Goal: Task Accomplishment & Management: Manage account settings

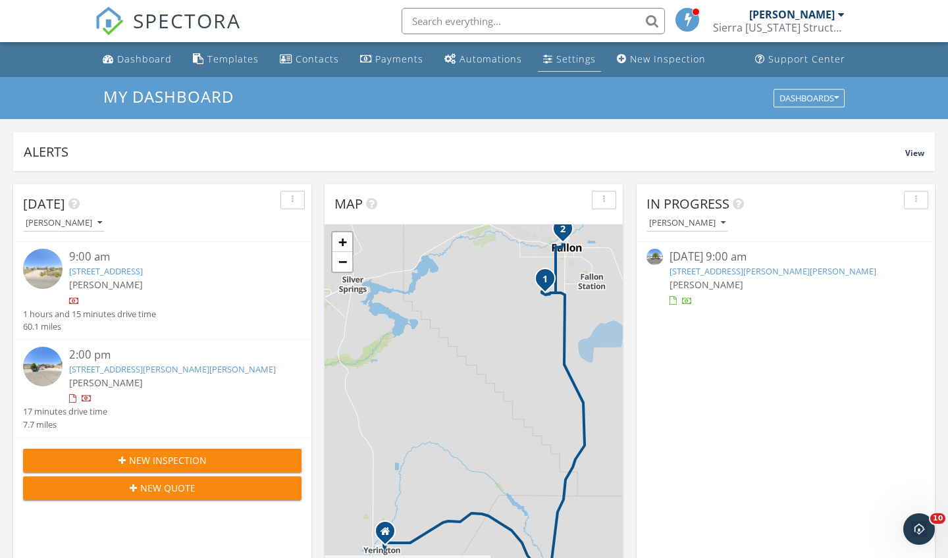
click at [558, 52] on link "Settings" at bounding box center [569, 59] width 63 height 24
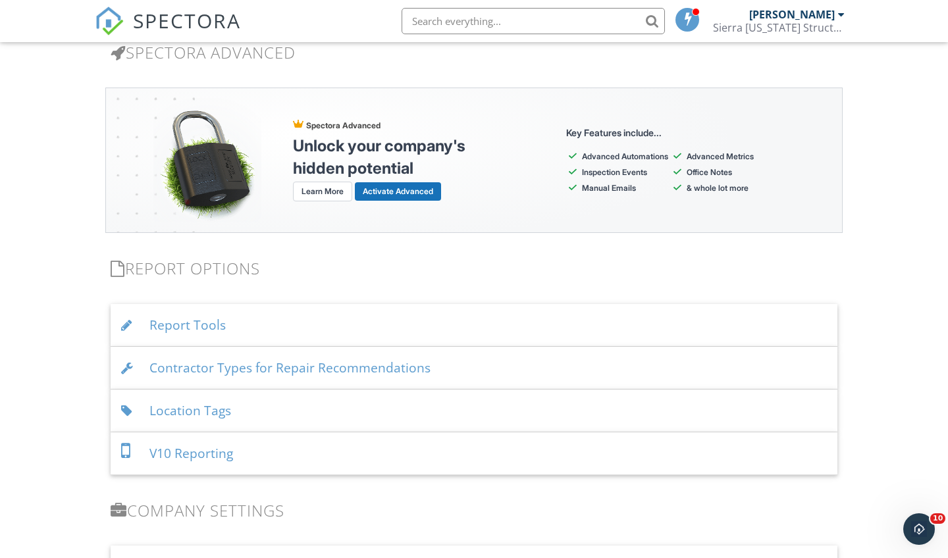
scroll to position [1155, 0]
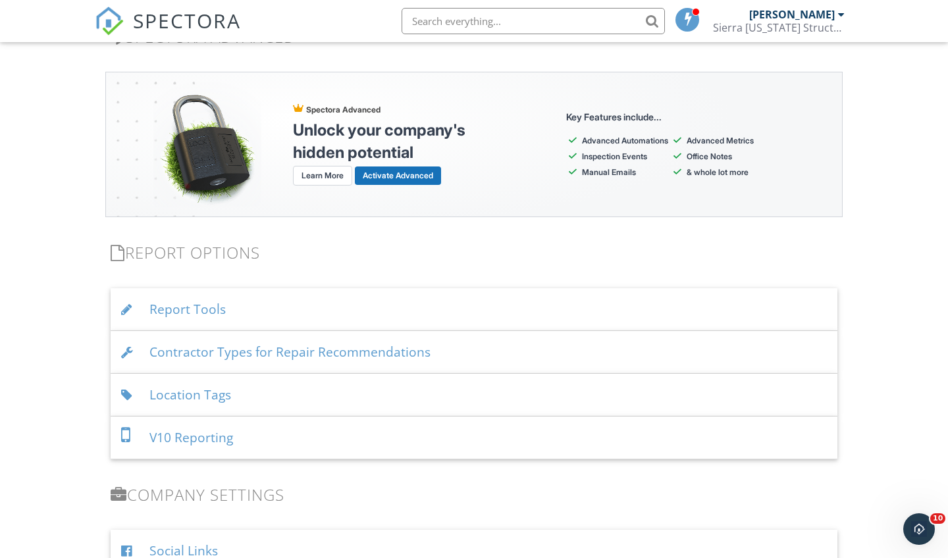
click at [257, 390] on div "Location Tags" at bounding box center [474, 395] width 727 height 43
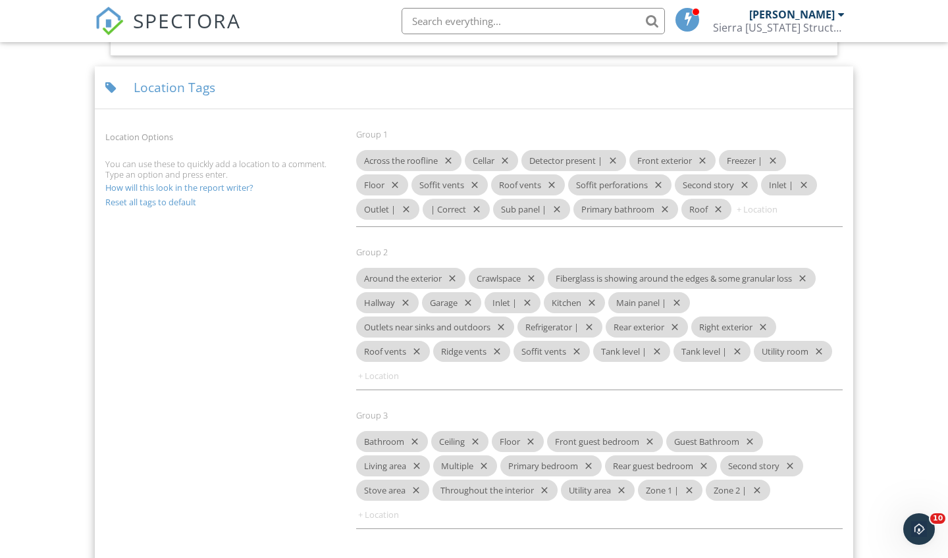
scroll to position [1470, 0]
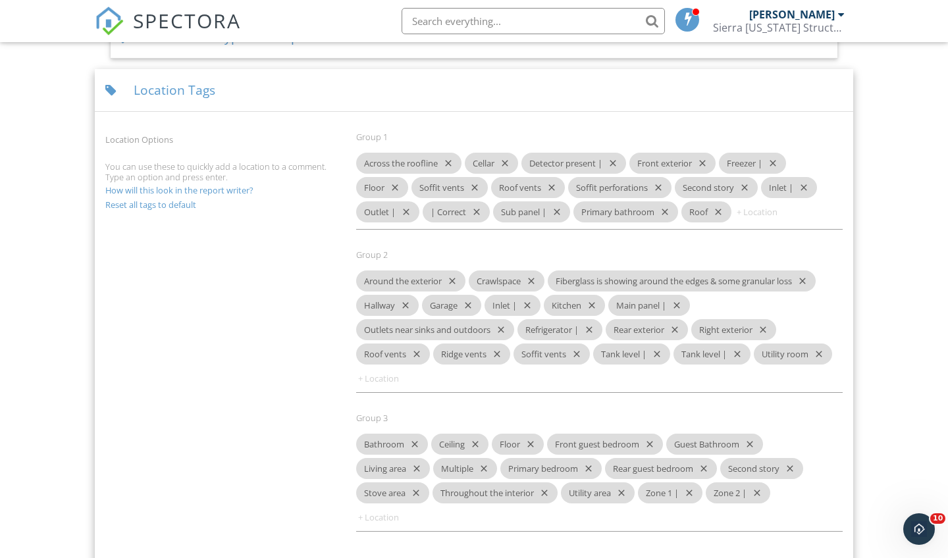
click at [377, 381] on input at bounding box center [395, 378] width 79 height 21
type input "Dining area"
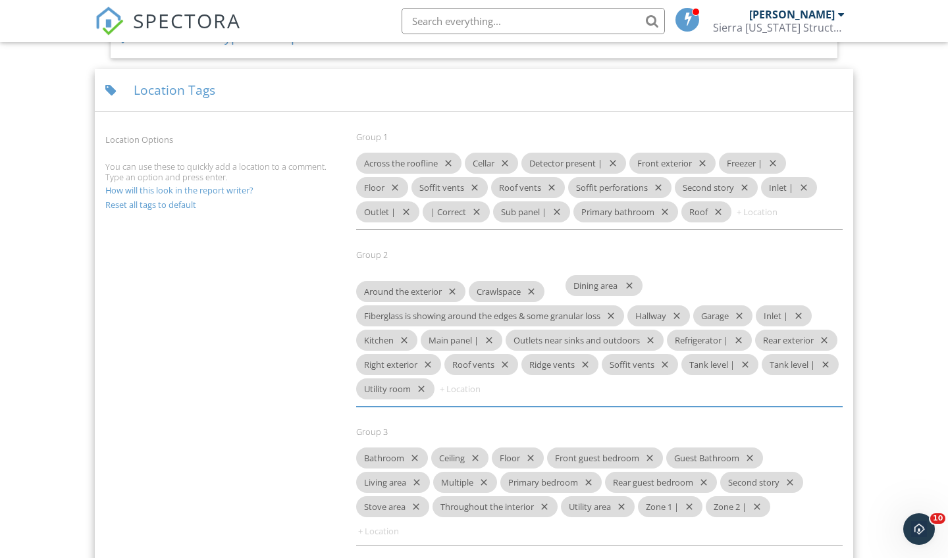
drag, startPoint x: 381, startPoint y: 381, endPoint x: 591, endPoint y: 289, distance: 228.5
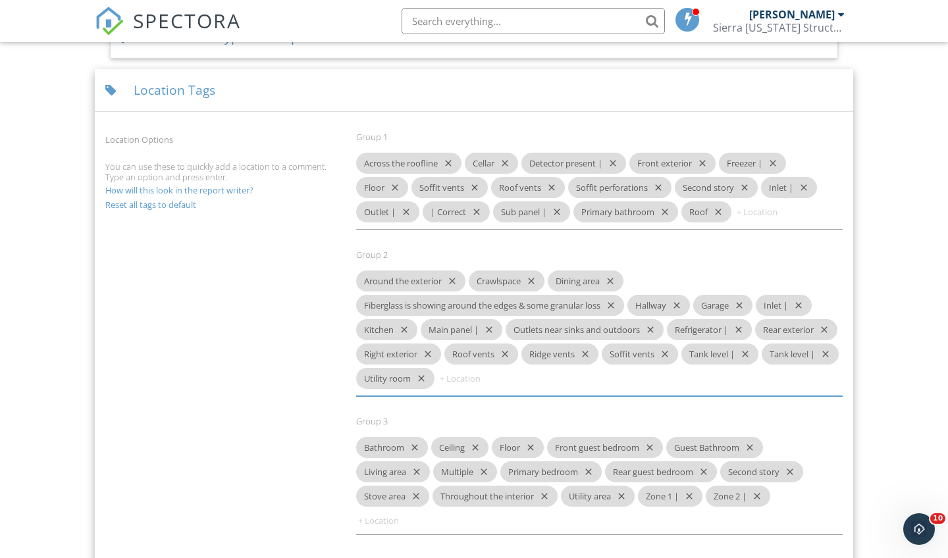
click at [384, 523] on input at bounding box center [395, 520] width 79 height 21
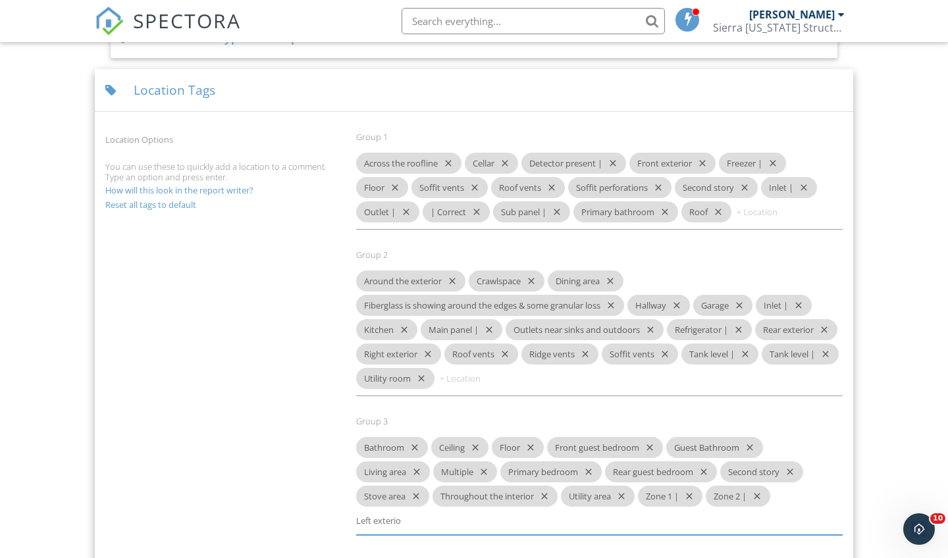
type input "Left exterior"
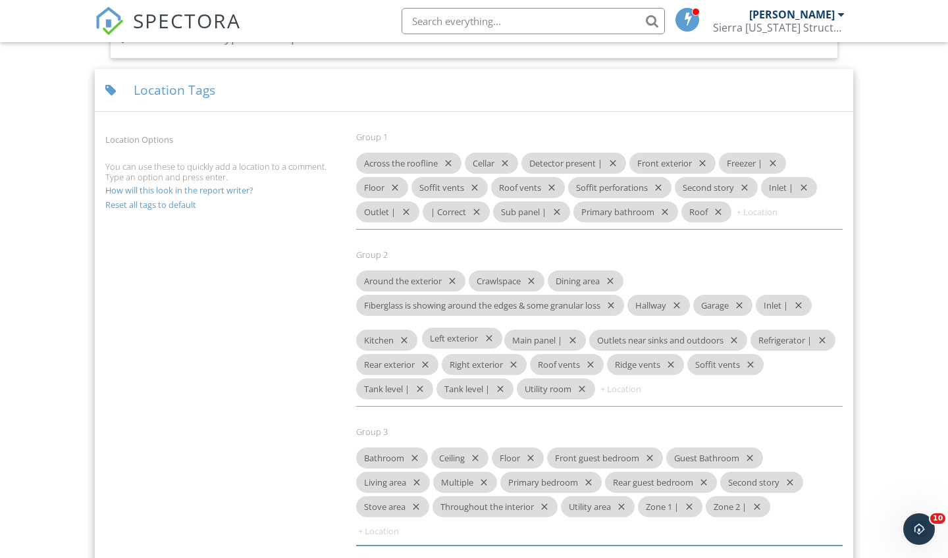
drag, startPoint x: 388, startPoint y: 521, endPoint x: 454, endPoint y: 340, distance: 192.7
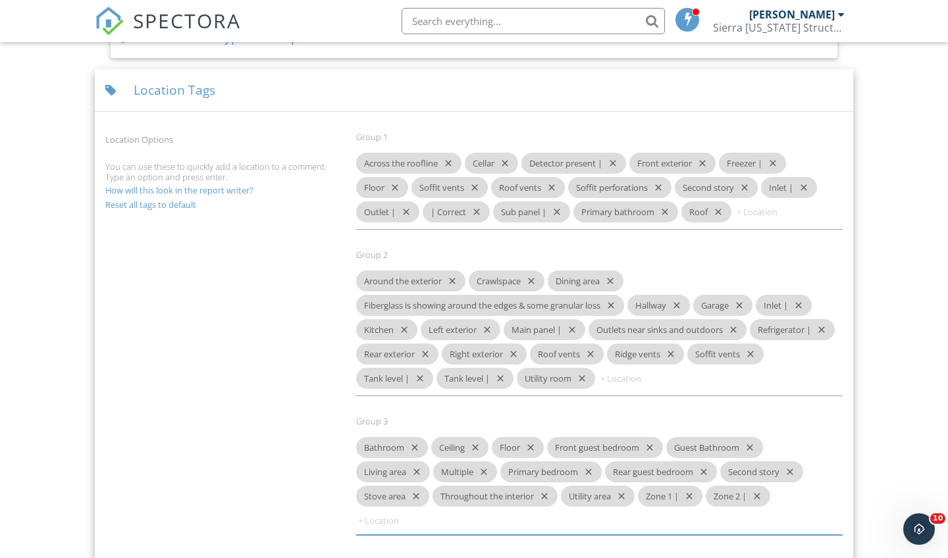
click at [378, 523] on input at bounding box center [395, 520] width 79 height 21
type input "Water heater vent"
click at [765, 217] on input at bounding box center [774, 211] width 79 height 21
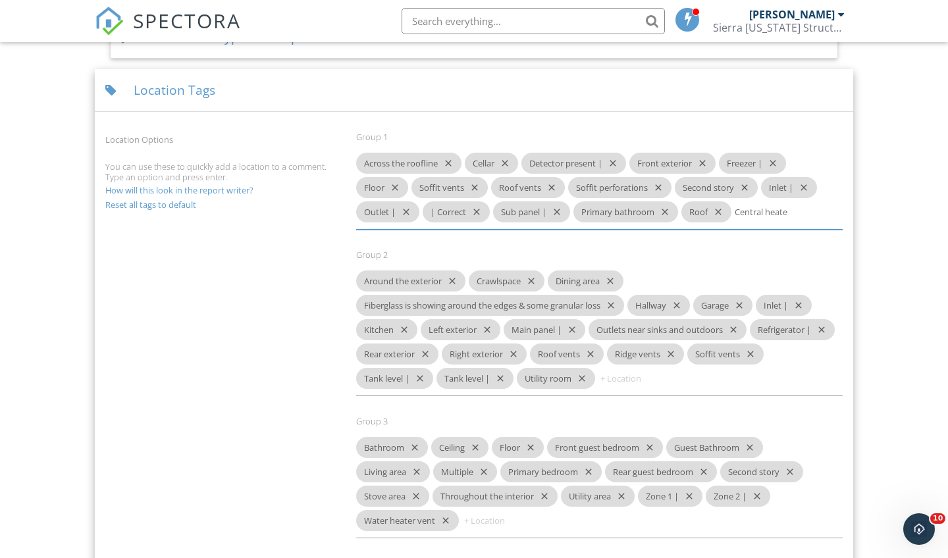
type input "Central heater"
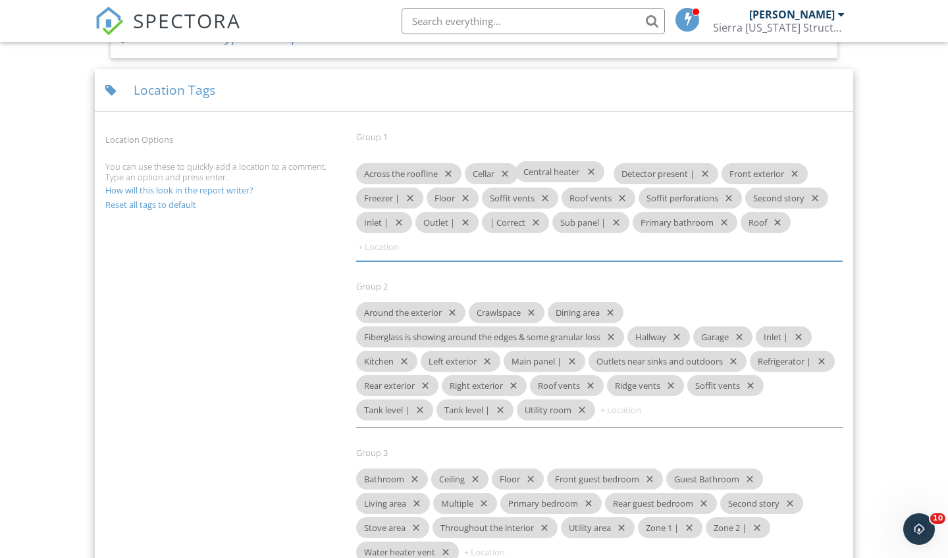
drag, startPoint x: 785, startPoint y: 213, endPoint x: 562, endPoint y: 174, distance: 225.9
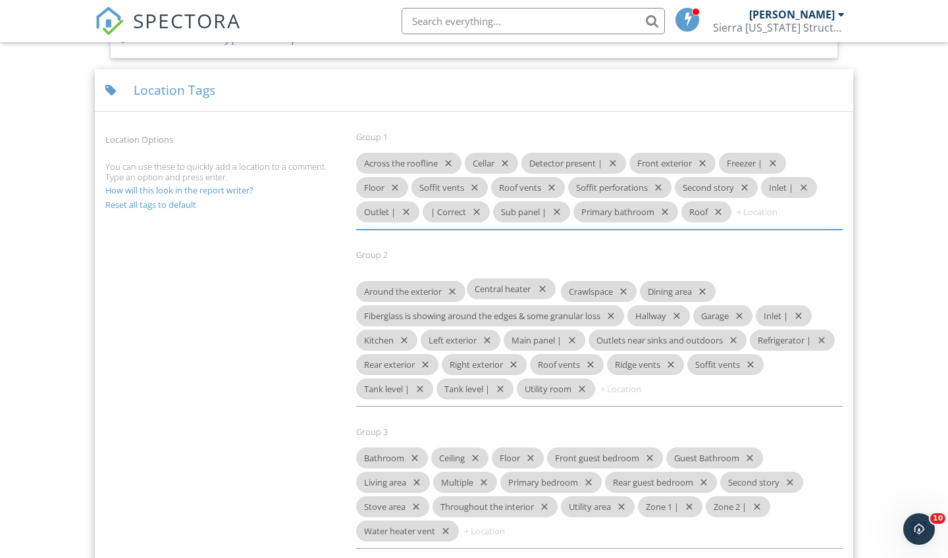
drag, startPoint x: 563, startPoint y: 163, endPoint x: 506, endPoint y: 290, distance: 139.4
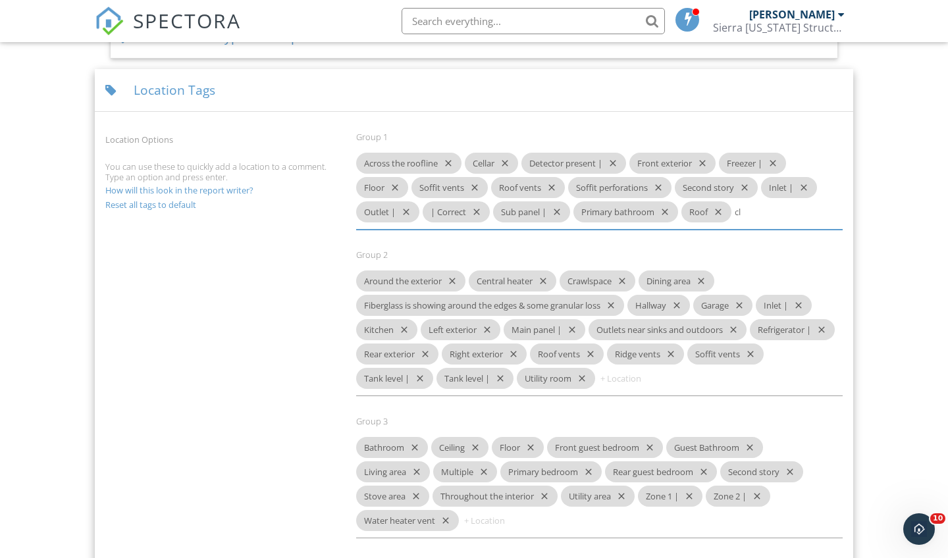
type input "c"
type input "Closet"
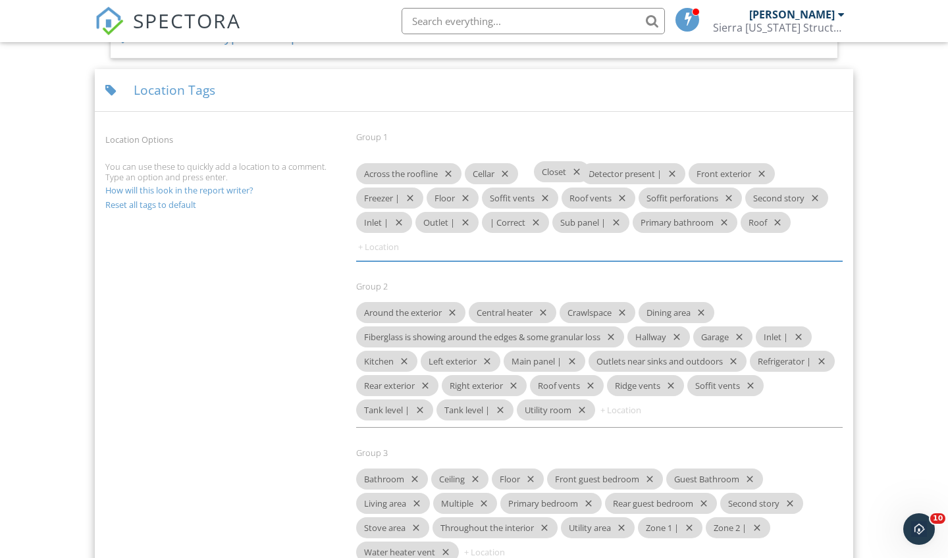
drag, startPoint x: 764, startPoint y: 214, endPoint x: 560, endPoint y: 175, distance: 207.8
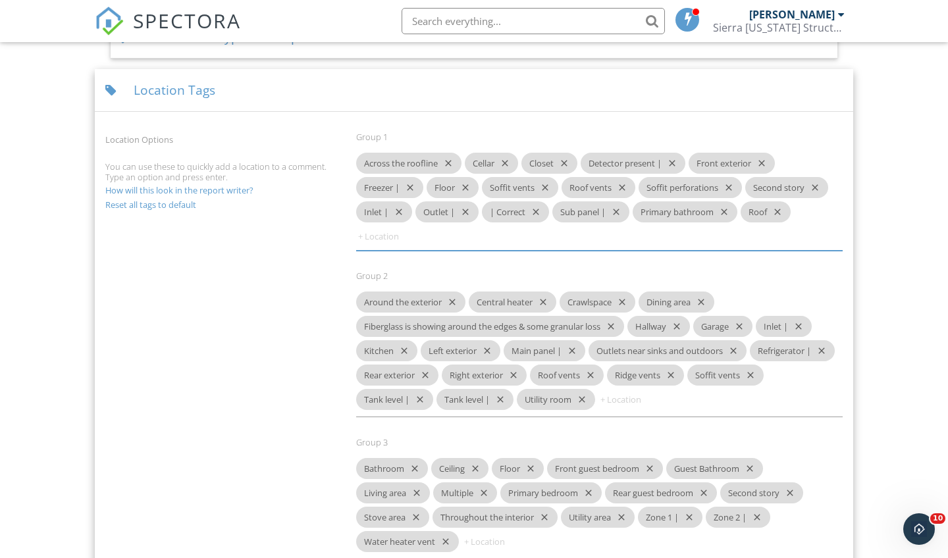
click at [494, 542] on input at bounding box center [501, 541] width 79 height 21
type input "Timer location |"
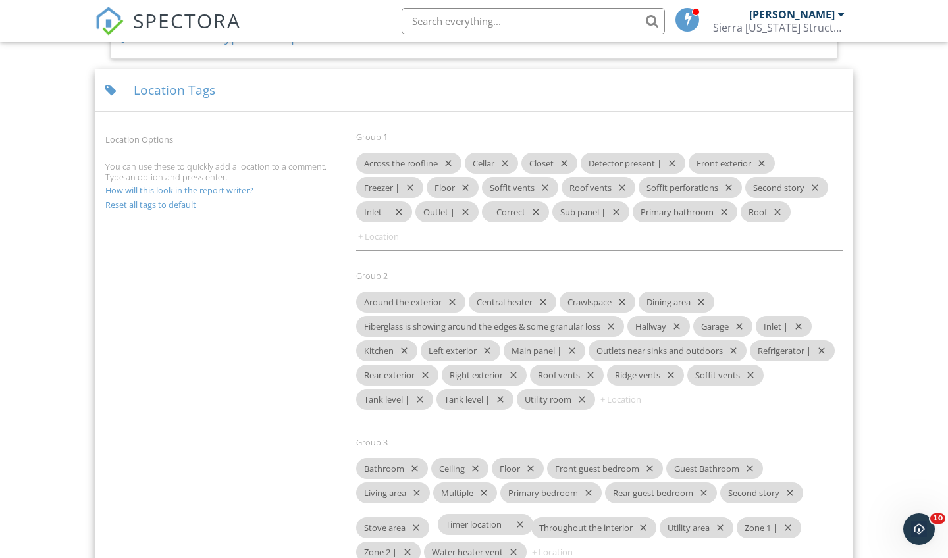
drag, startPoint x: 502, startPoint y: 543, endPoint x: 476, endPoint y: 527, distance: 30.7
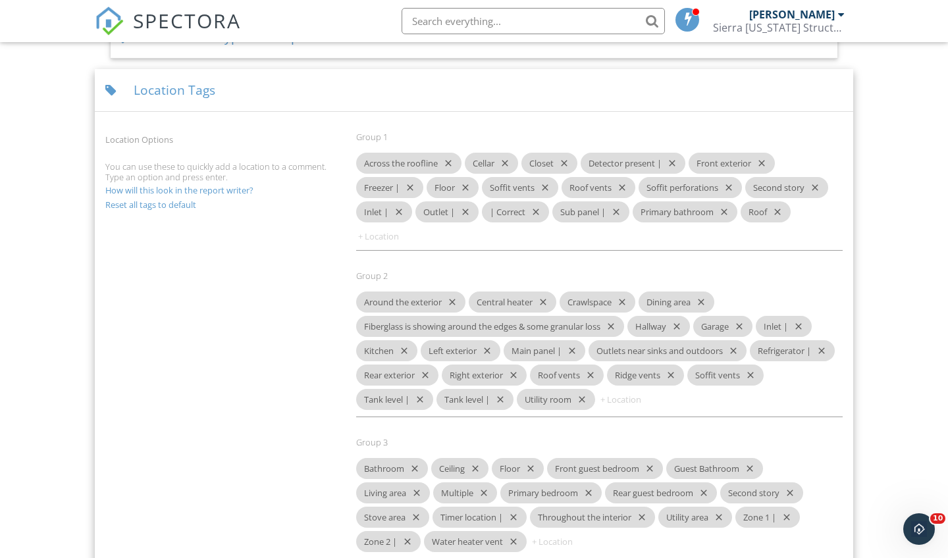
click at [382, 237] on input at bounding box center [395, 236] width 79 height 21
type input "Lower sidewall vent"
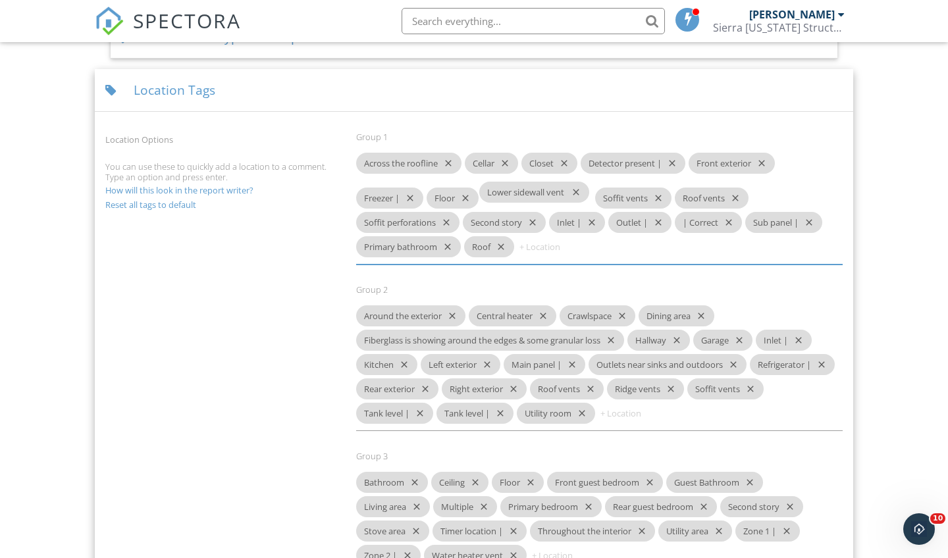
drag, startPoint x: 396, startPoint y: 238, endPoint x: 519, endPoint y: 195, distance: 130.4
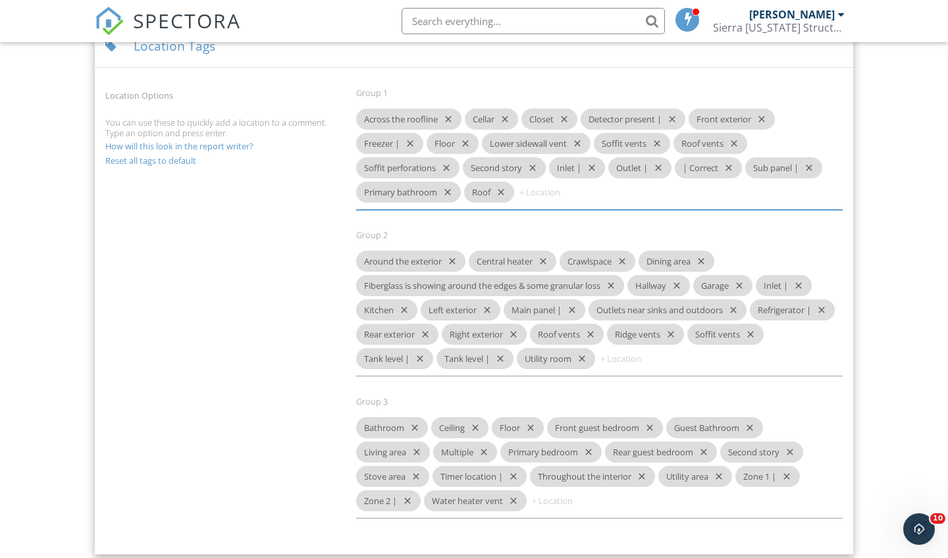
scroll to position [1524, 0]
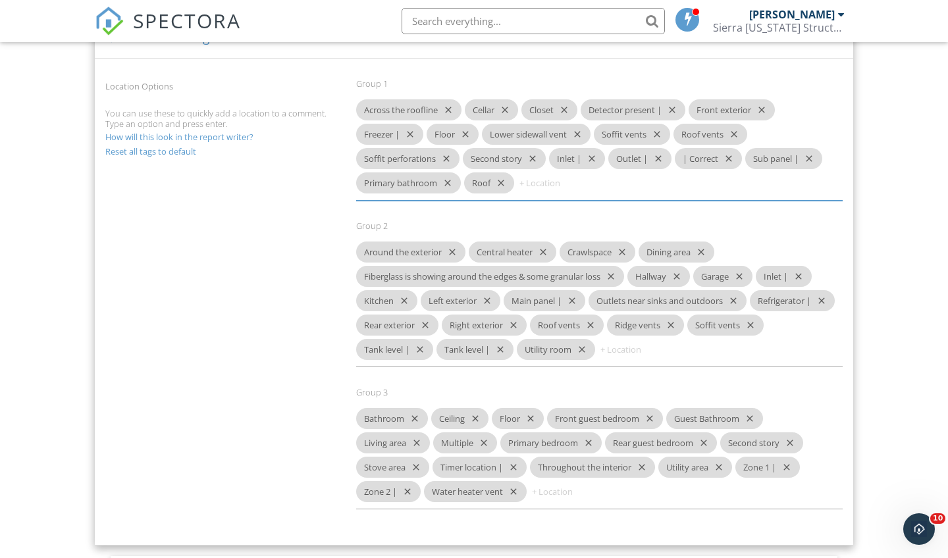
click at [678, 352] on input at bounding box center [638, 349] width 79 height 21
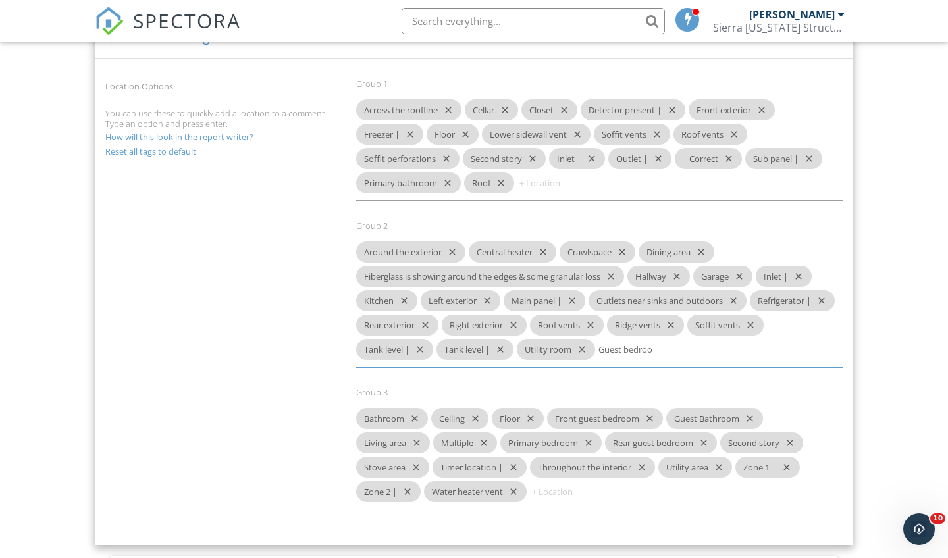
type input "Guest bedroom"
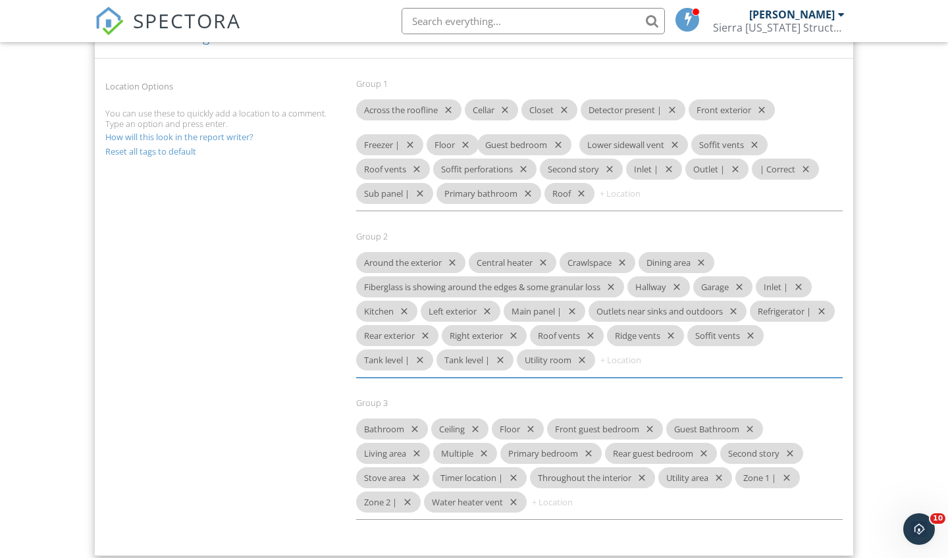
drag, startPoint x: 739, startPoint y: 348, endPoint x: 536, endPoint y: 145, distance: 287.7
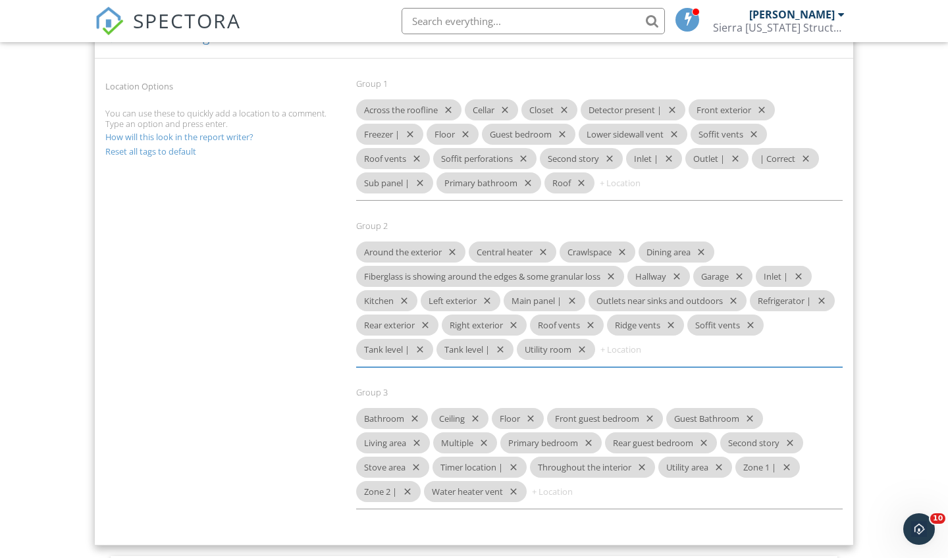
click at [623, 185] on input at bounding box center [637, 183] width 79 height 21
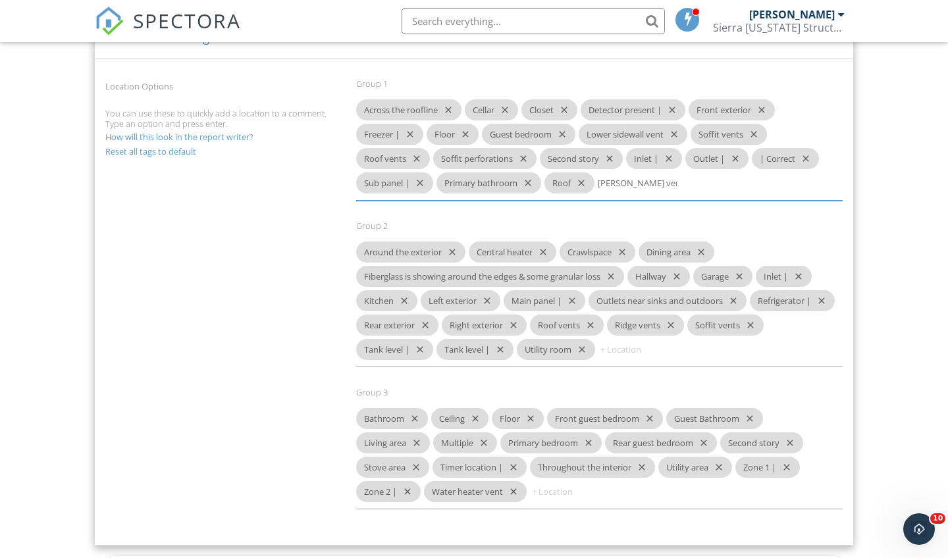
type input "[PERSON_NAME] vents"
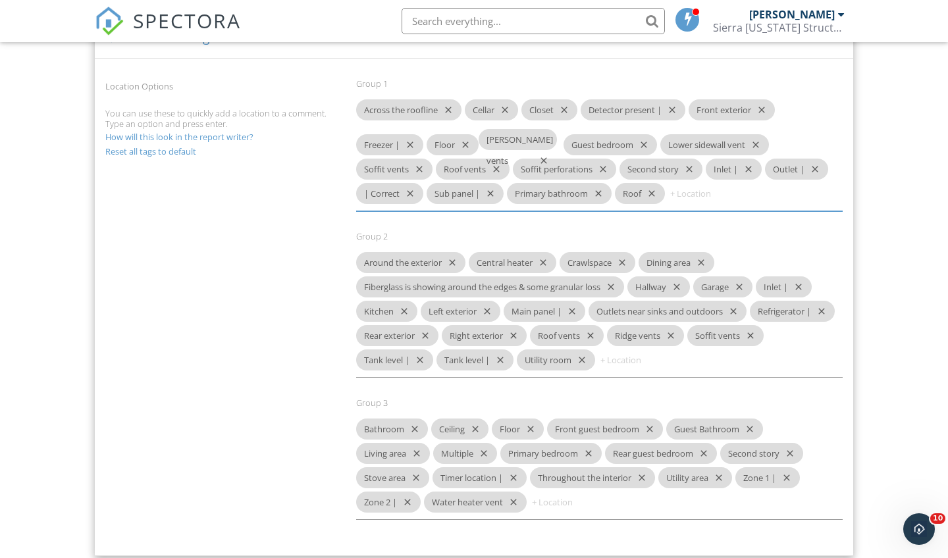
drag, startPoint x: 628, startPoint y: 186, endPoint x: 510, endPoint y: 145, distance: 124.7
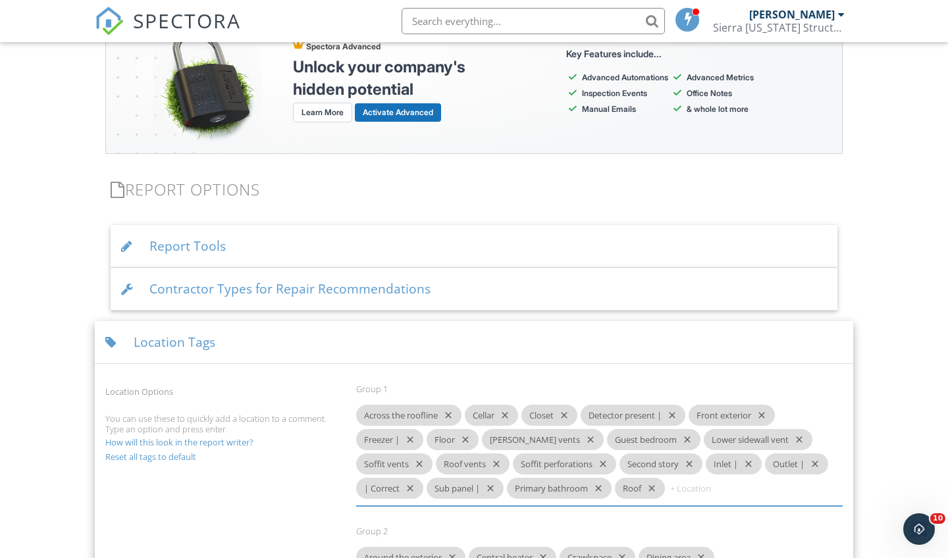
scroll to position [1222, 0]
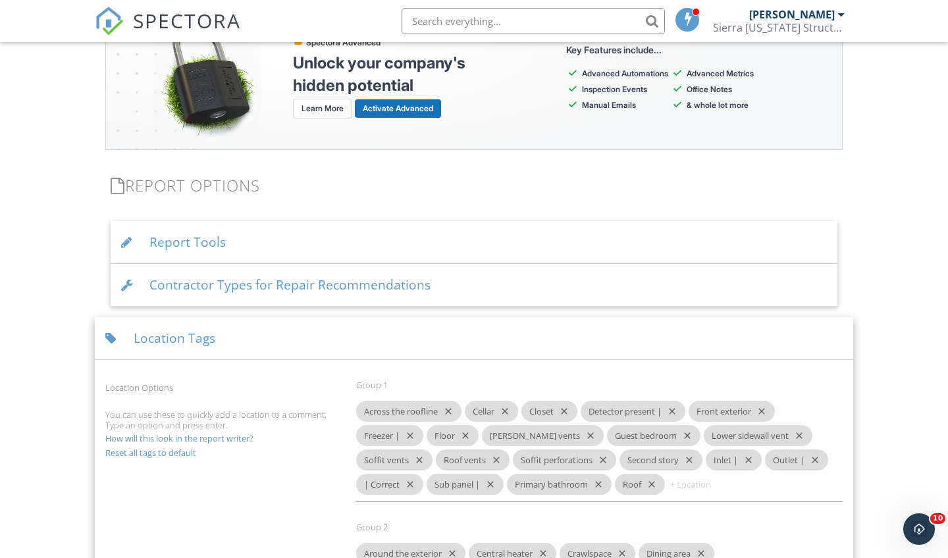
click at [235, 435] on link "How will this look in the report writer?" at bounding box center [179, 439] width 148 height 12
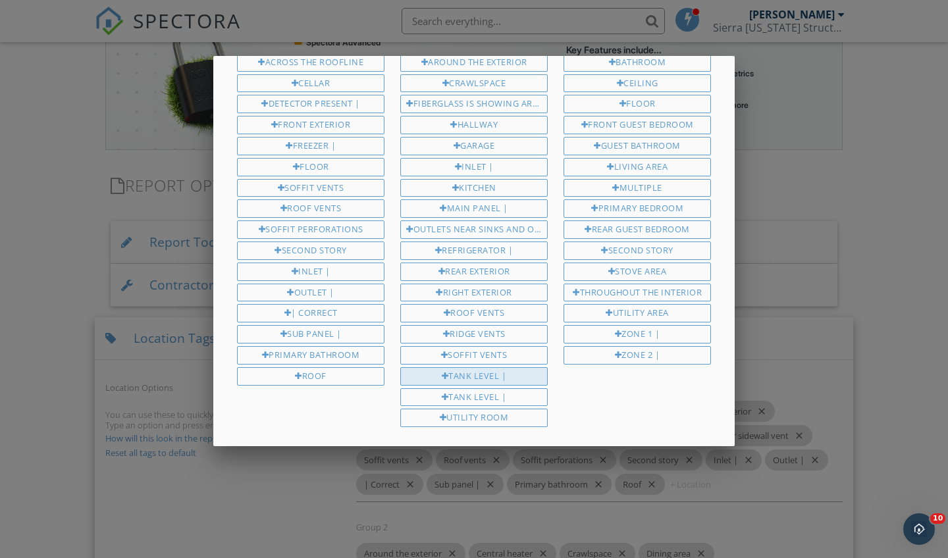
scroll to position [49, 0]
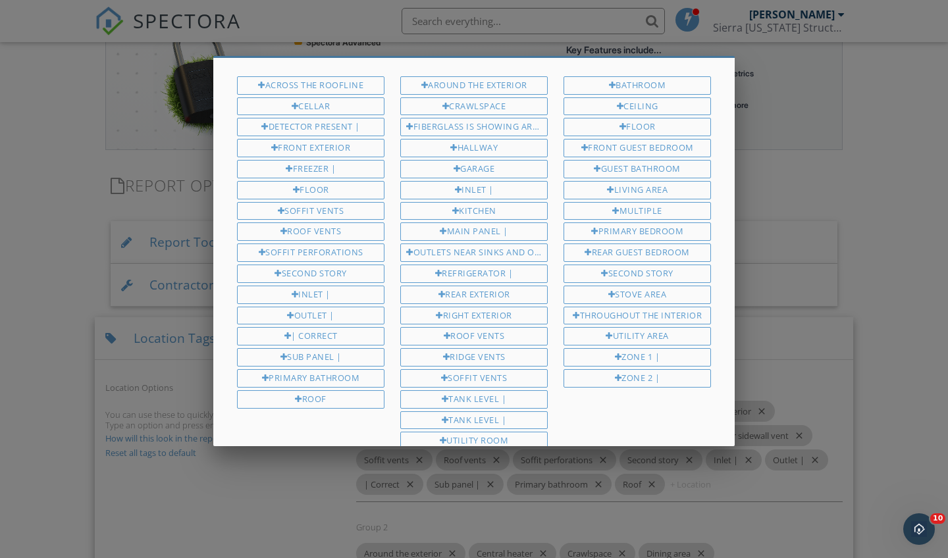
click at [166, 454] on div at bounding box center [474, 283] width 948 height 698
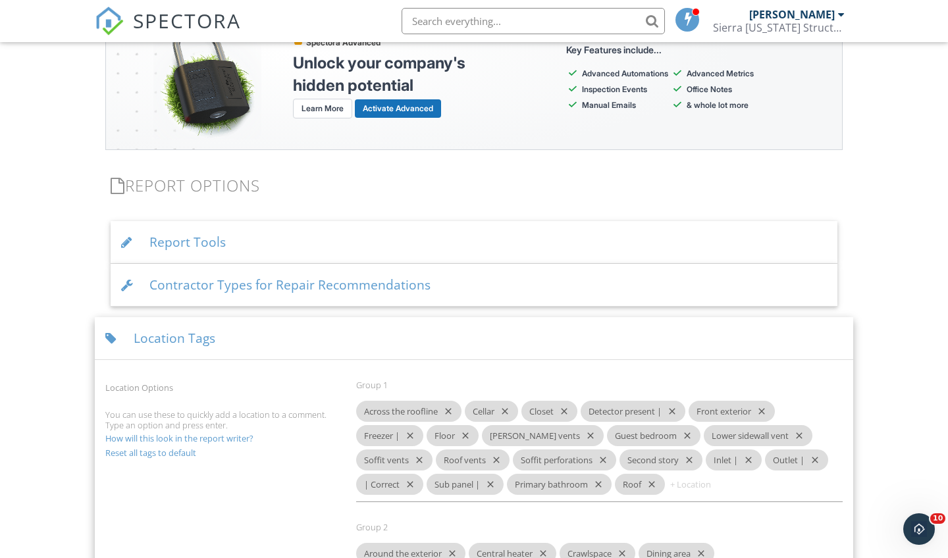
scroll to position [1655, 0]
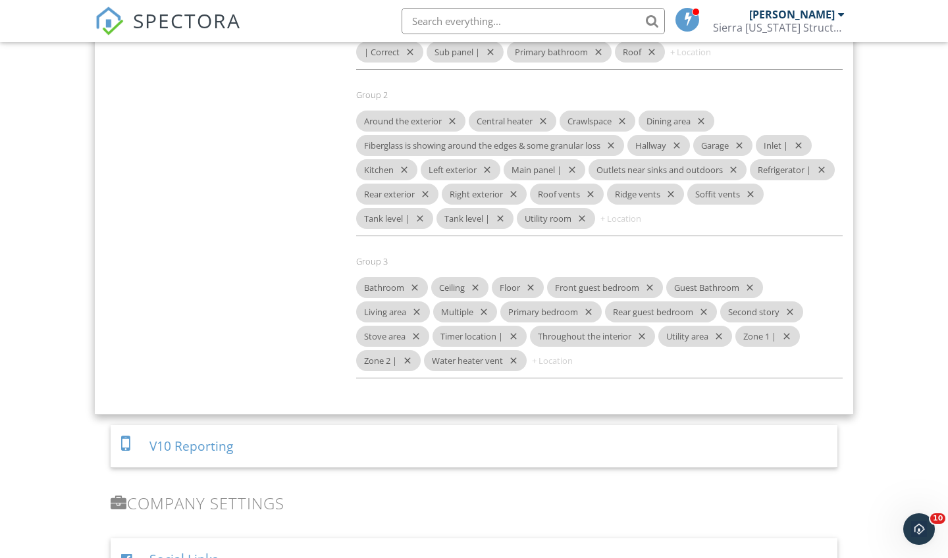
click at [506, 216] on icon "close" at bounding box center [498, 218] width 16 height 21
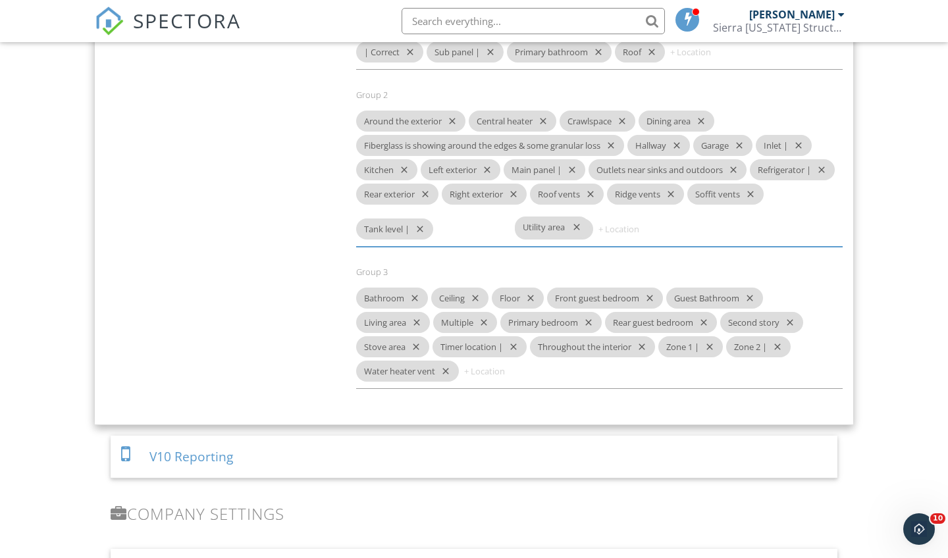
drag, startPoint x: 694, startPoint y: 339, endPoint x: 548, endPoint y: 231, distance: 181.2
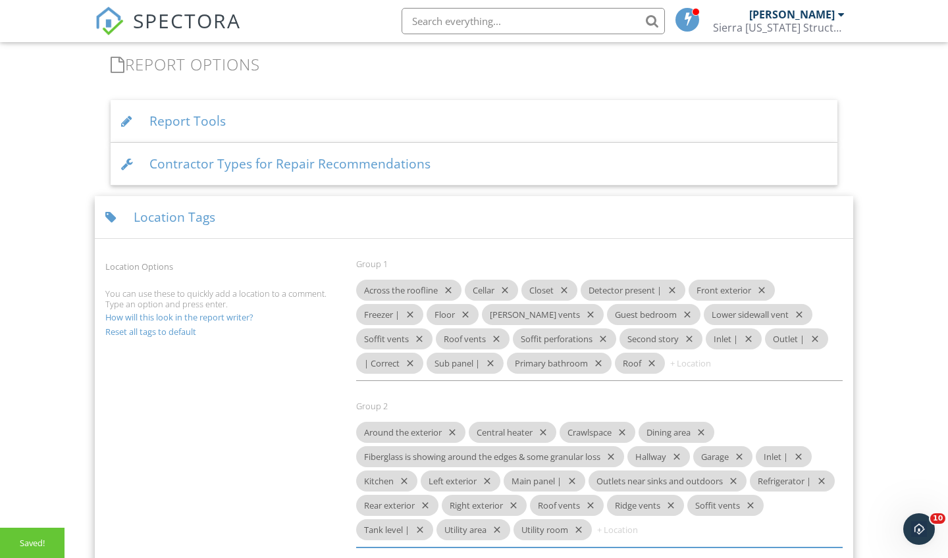
scroll to position [1306, 0]
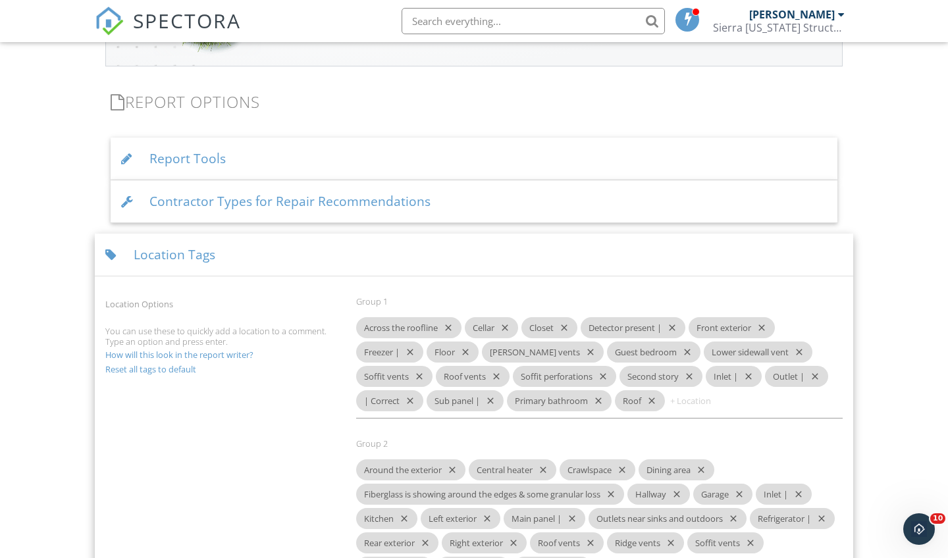
click at [234, 355] on link "How will this look in the report writer?" at bounding box center [179, 355] width 148 height 12
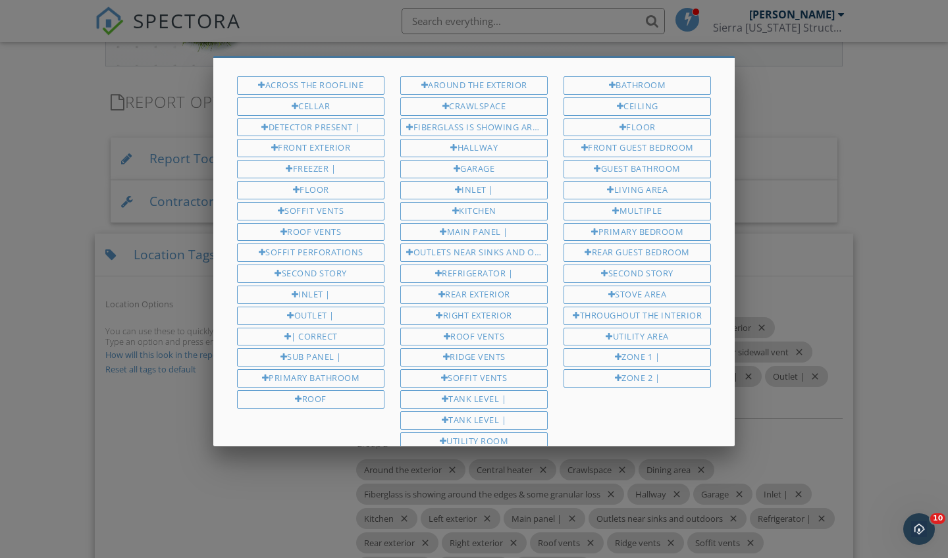
scroll to position [167, 0]
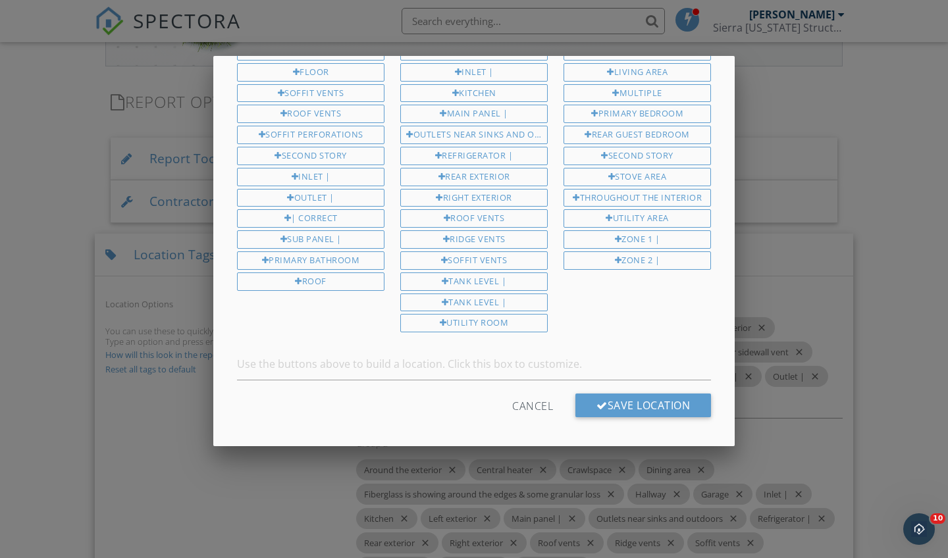
click at [530, 395] on div "Cancel" at bounding box center [532, 406] width 41 height 24
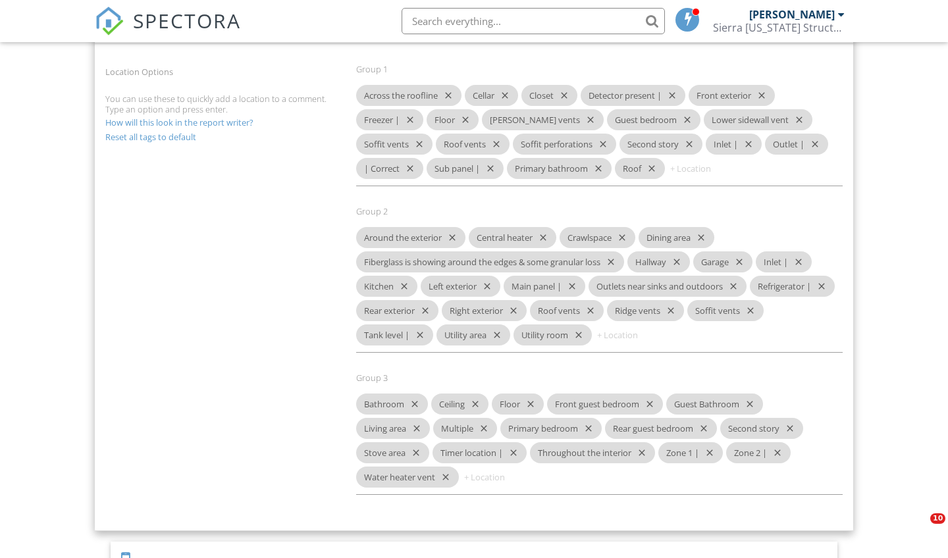
click at [234, 124] on link "How will this look in the report writer?" at bounding box center [179, 123] width 148 height 12
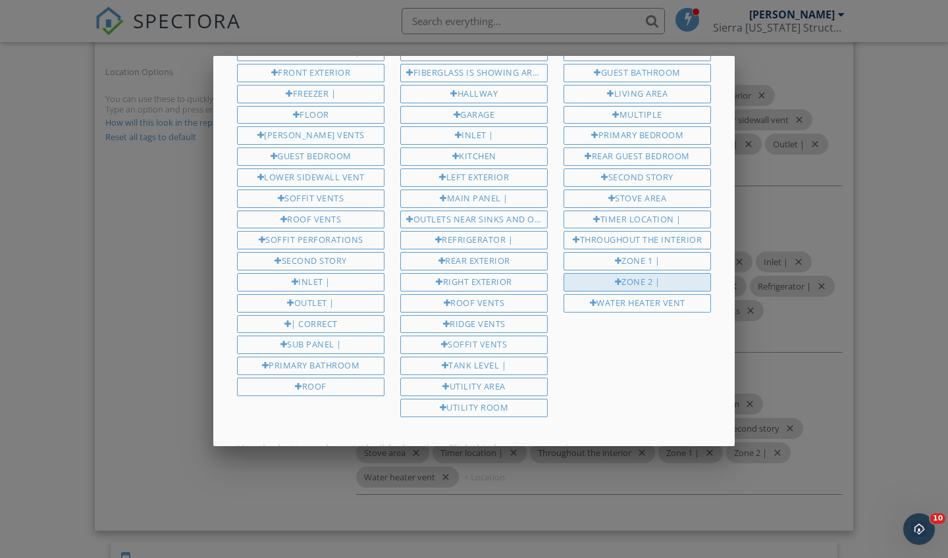
scroll to position [142, 0]
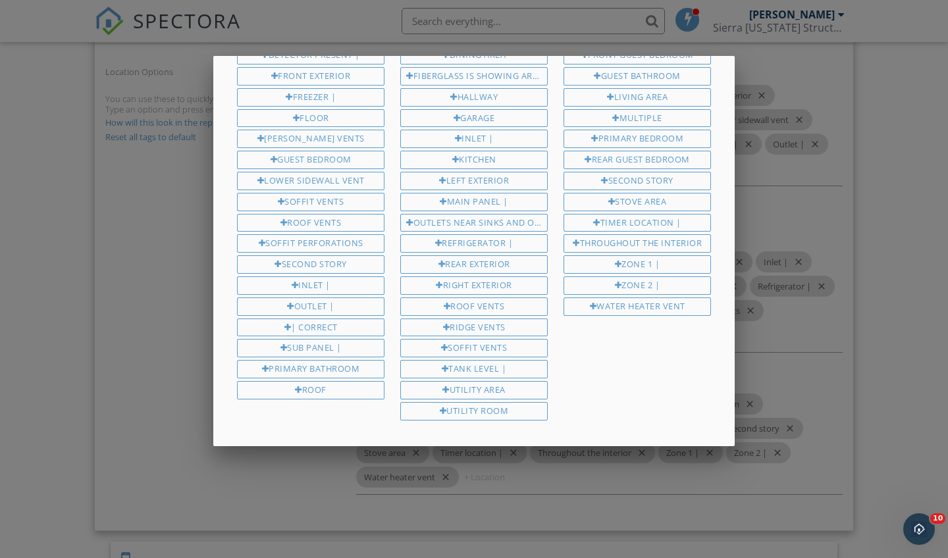
click at [159, 279] on div at bounding box center [474, 283] width 948 height 698
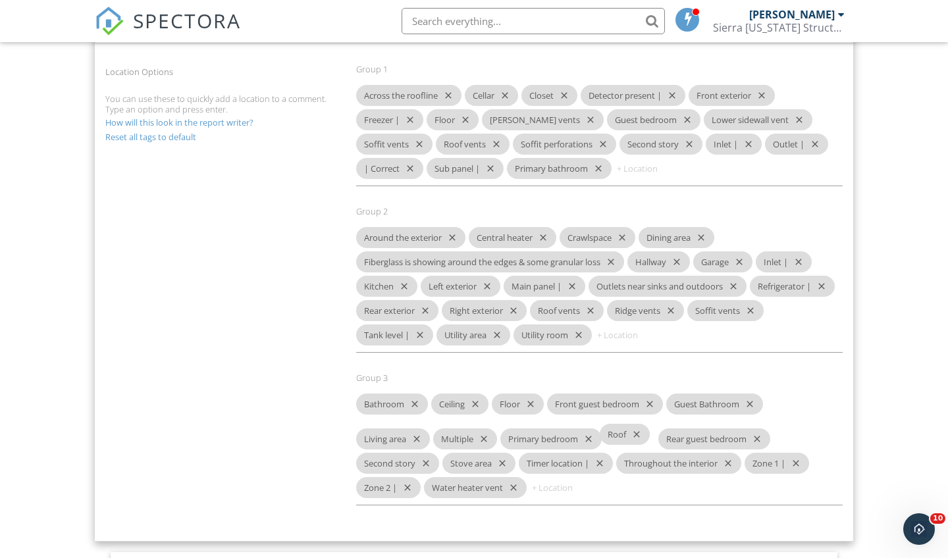
drag, startPoint x: 639, startPoint y: 161, endPoint x: 623, endPoint y: 428, distance: 267.2
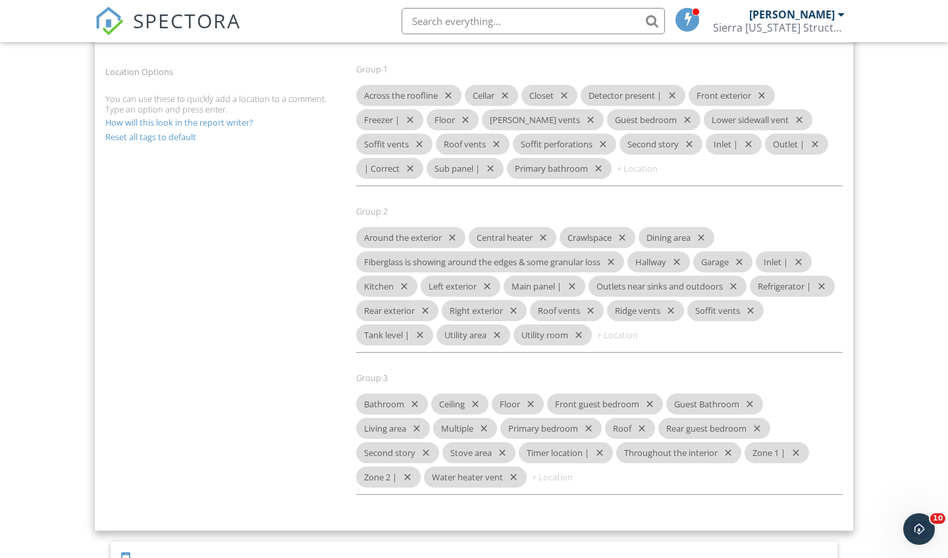
click at [230, 121] on link "How will this look in the report writer?" at bounding box center [179, 123] width 148 height 12
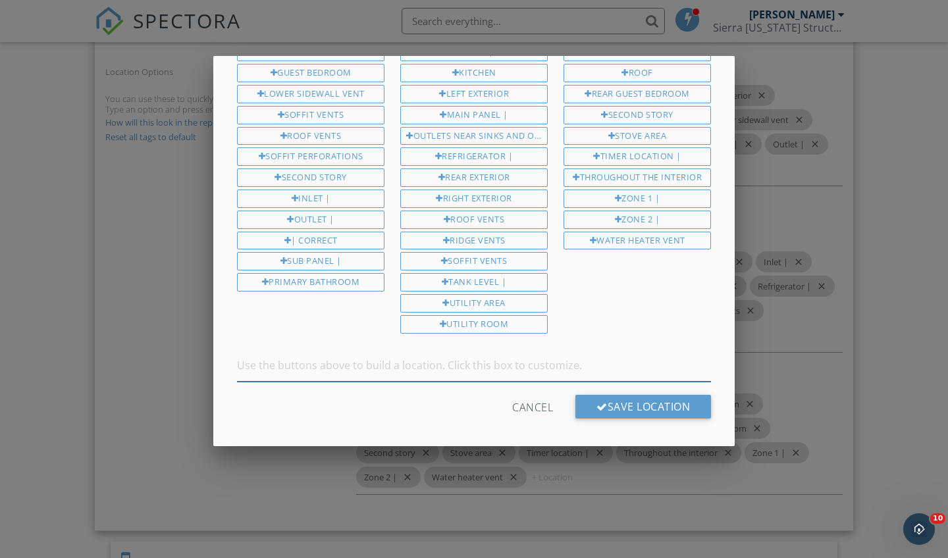
scroll to position [228, 0]
click at [526, 396] on div "Cancel" at bounding box center [532, 408] width 41 height 24
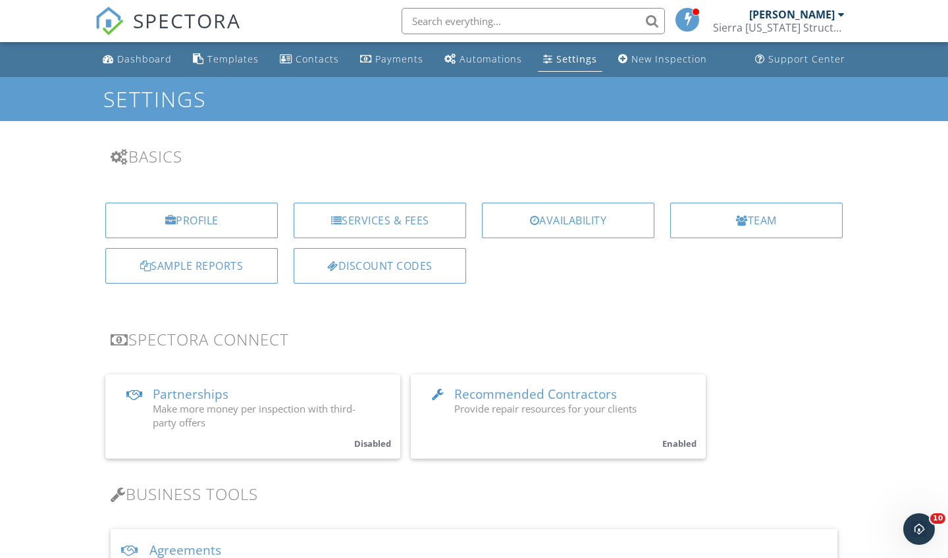
scroll to position [0, 0]
